Goal: Find specific page/section: Locate a particular part of the current website

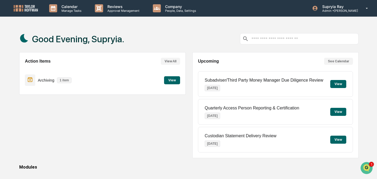
click at [168, 79] on button "View" at bounding box center [172, 80] width 16 height 8
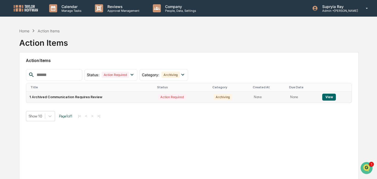
click at [325, 97] on button "View" at bounding box center [329, 97] width 14 height 7
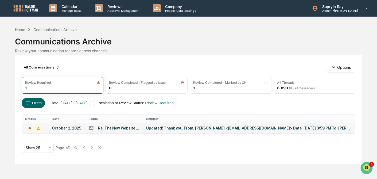
click at [170, 128] on div "Updated! Thank you. From: [PERSON_NAME] <[EMAIL_ADDRESS][DOMAIN_NAME]> Date: [D…" at bounding box center [249, 128] width 206 height 4
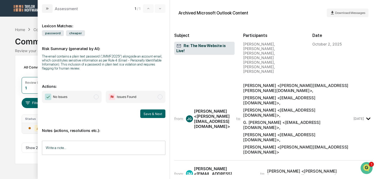
click at [234, 107] on div "from: [PERSON_NAME] [PERSON_NAME] <[PERSON_NAME][EMAIL_ADDRESS][DOMAIN_NAME]> t…" at bounding box center [263, 119] width 179 height 72
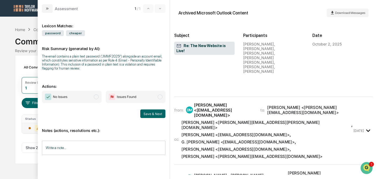
scroll to position [237, 0]
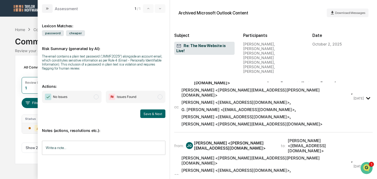
click at [5, 33] on div "Calendar Manage Tasks Reviews Approval Management Company People, Data, Setting…" at bounding box center [188, 89] width 377 height 179
